Goal: Task Accomplishment & Management: Use online tool/utility

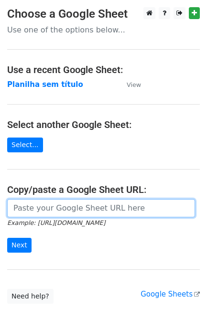
click at [96, 213] on input "url" at bounding box center [101, 208] width 188 height 18
paste input "helena@perfil252.com / dilson@perfil252.com / michelle@perfil252.com"
type input "helena@perfil252.com / dilson@perfil252.com / michelle@perfil252.com"
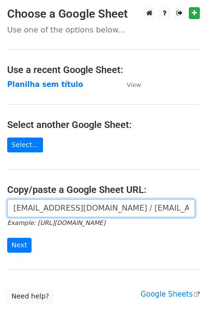
drag, startPoint x: 189, startPoint y: 208, endPoint x: -239, endPoint y: 203, distance: 427.9
click at [0, 203] on html "Choose a Google Sheet Use one of the options below... Use a recent Google Sheet…" at bounding box center [103, 190] width 207 height 380
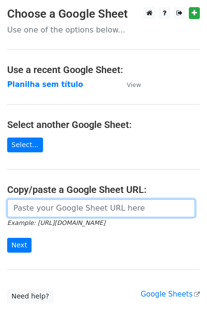
click at [32, 216] on input "url" at bounding box center [101, 208] width 188 height 18
paste input "https://docs.google.com/spreadsheets/d/11dGfEbGc57YceTrmeJPNe1kg2RUhHsyv8kR8EpL…"
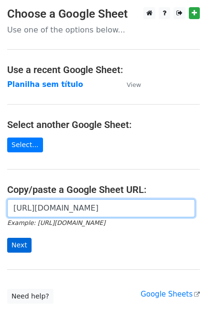
type input "https://docs.google.com/spreadsheets/d/11dGfEbGc57YceTrmeJPNe1kg2RUhHsyv8kR8EpL…"
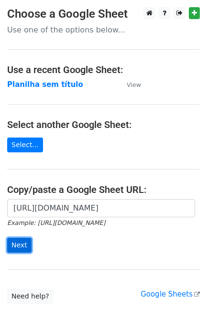
click at [22, 241] on input "Next" at bounding box center [19, 245] width 24 height 15
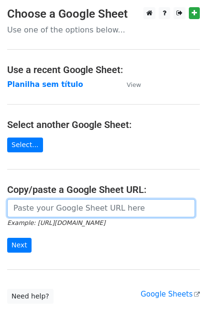
click at [94, 217] on input "url" at bounding box center [101, 208] width 188 height 18
paste input "https://docs.google.com/spreadsheets/d/11dGfEbGc57YceTrmeJPNe1kg2RUhHsyv8kR8EpL…"
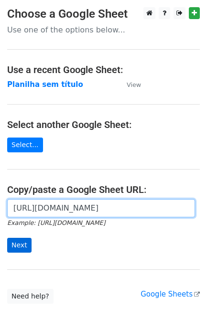
scroll to position [0, 210]
type input "https://docs.google.com/spreadsheets/d/11dGfEbGc57YceTrmeJPNe1kg2RUhHsyv8kR8EpL…"
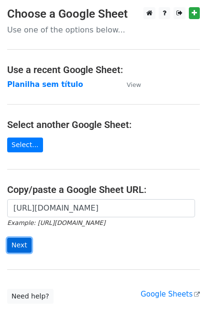
scroll to position [0, 0]
click at [22, 245] on input "Next" at bounding box center [19, 245] width 24 height 15
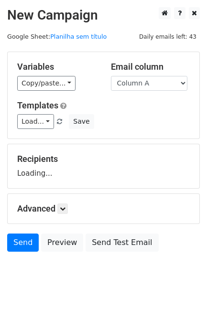
click at [25, 214] on h5 "Advanced" at bounding box center [103, 208] width 172 height 11
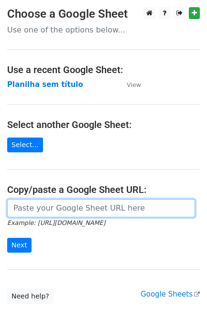
click at [45, 202] on input "url" at bounding box center [101, 208] width 188 height 18
paste input "[URL][DOMAIN_NAME]"
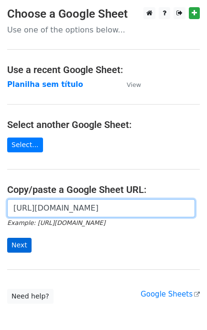
type input "[URL][DOMAIN_NAME]"
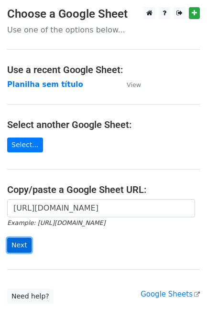
scroll to position [0, 0]
click at [25, 244] on input "Next" at bounding box center [19, 245] width 24 height 15
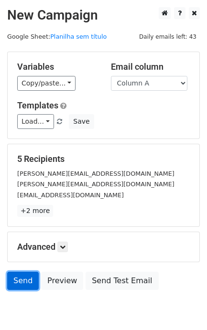
click at [26, 280] on link "Send" at bounding box center [23, 281] width 32 height 18
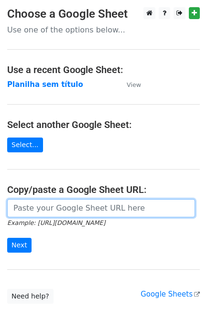
click at [37, 208] on input "url" at bounding box center [101, 208] width 188 height 18
paste input "[URL][DOMAIN_NAME]"
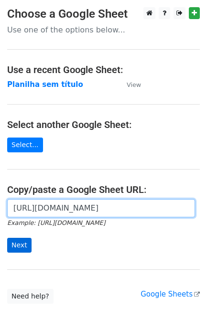
scroll to position [0, 210]
type input "https://docs.google.com/spreadsheets/d/11dGfEbGc57YceTrmeJPNe1kg2RUhHsyv8kR8EpL…"
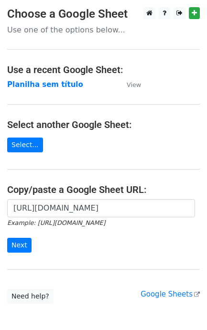
click at [19, 257] on div "https://docs.google.com/spreadsheets/d/11dGfEbGc57YceTrmeJPNe1kg2RUhHsyv8kR8EpL…" at bounding box center [103, 230] width 207 height 63
click at [30, 233] on form "https://docs.google.com/spreadsheets/d/11dGfEbGc57YceTrmeJPNe1kg2RUhHsyv8kR8EpL…" at bounding box center [103, 225] width 192 height 53
click at [34, 255] on div "https://docs.google.com/spreadsheets/d/11dGfEbGc57YceTrmeJPNe1kg2RUhHsyv8kR8EpL…" at bounding box center [103, 230] width 207 height 63
click at [27, 252] on input "Next" at bounding box center [19, 245] width 24 height 15
